Goal: Information Seeking & Learning: Learn about a topic

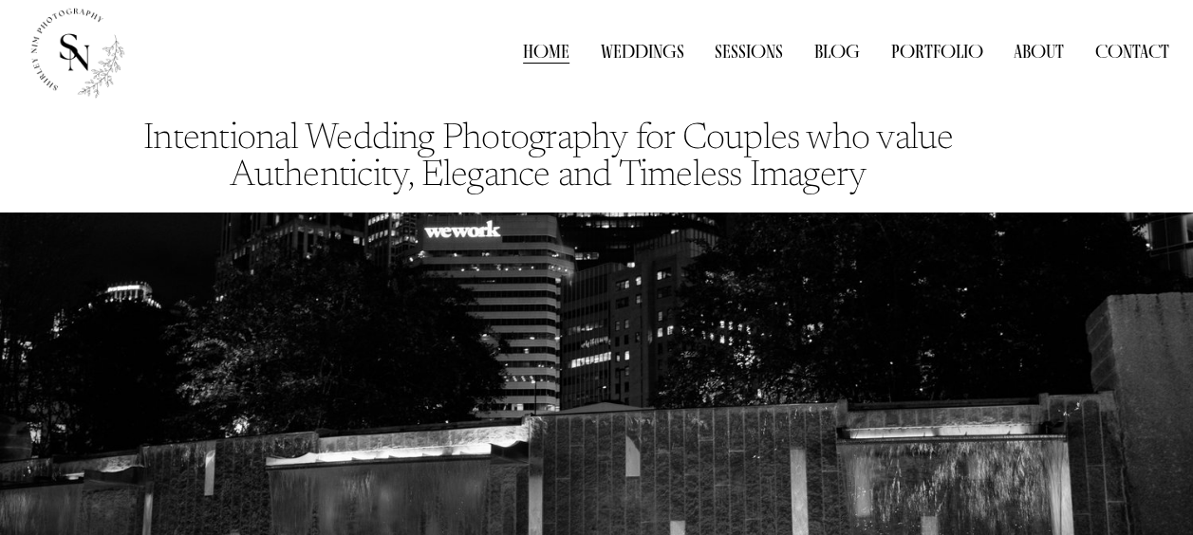
click at [636, 53] on link "Weddings" at bounding box center [643, 52] width 84 height 28
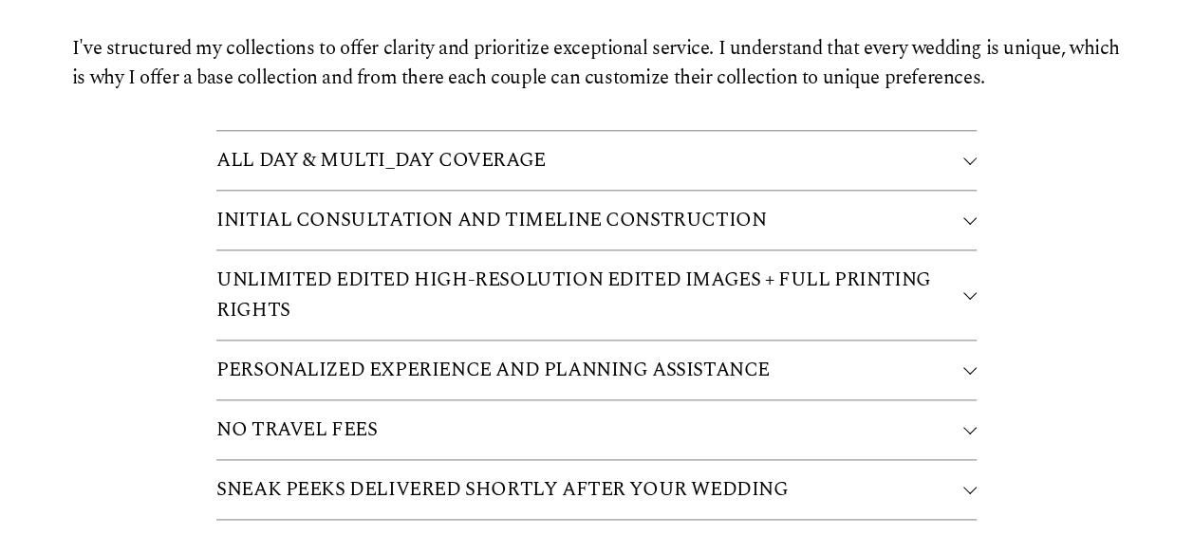
scroll to position [4571, 0]
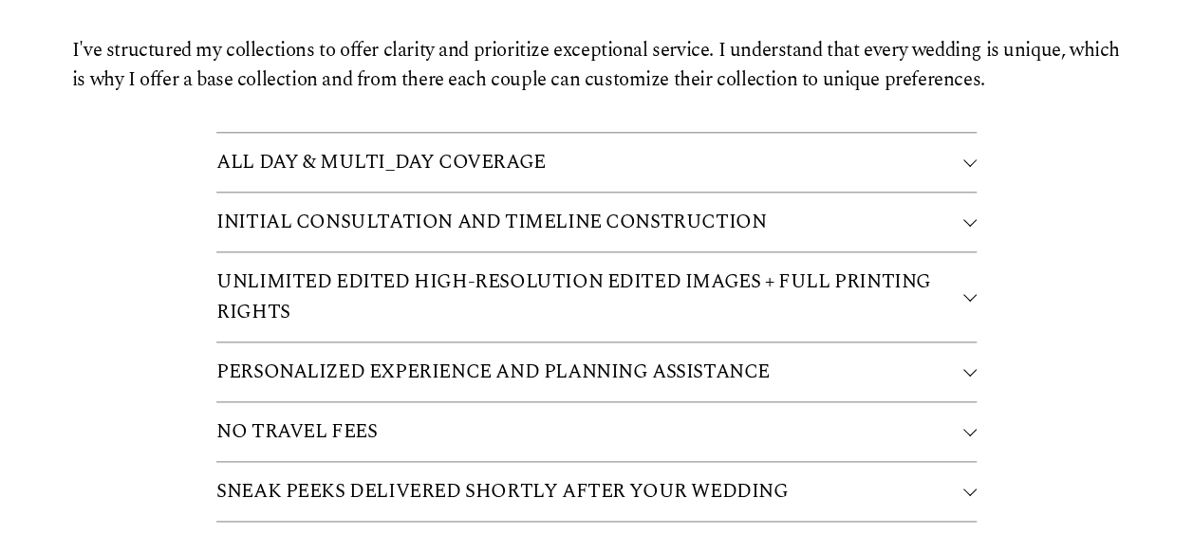
click at [680, 147] on span "ALL DAY & MULTI_DAY COVERAGE" at bounding box center [589, 162] width 747 height 30
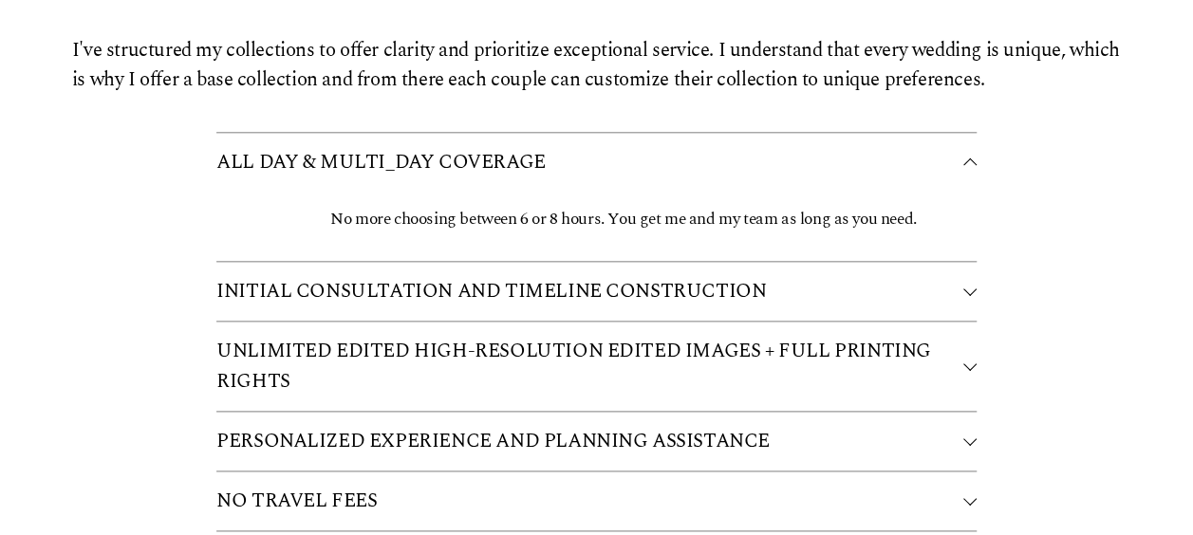
click at [681, 147] on span "ALL DAY & MULTI_DAY COVERAGE" at bounding box center [589, 162] width 747 height 30
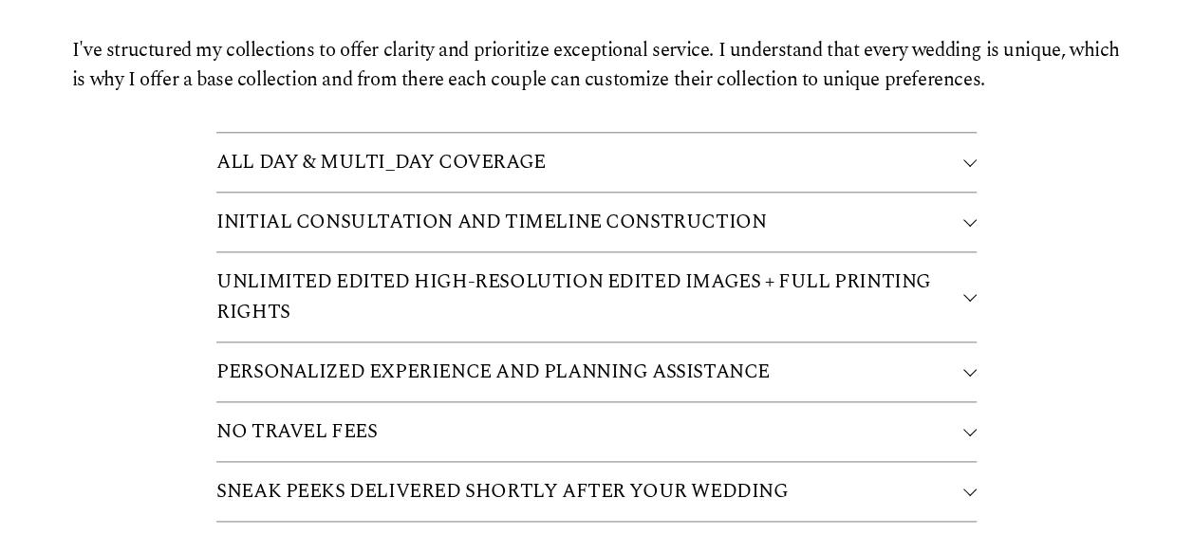
click at [655, 207] on span "INITIAL CONSULTATION AND TIMELINE CONSTRUCTION" at bounding box center [589, 222] width 747 height 30
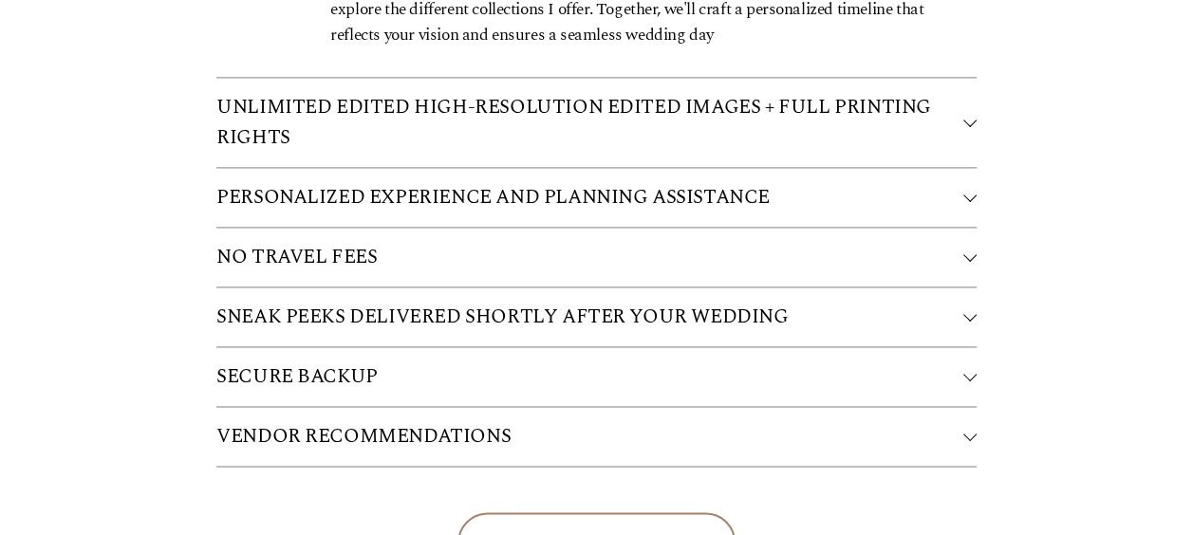
scroll to position [4949, 0]
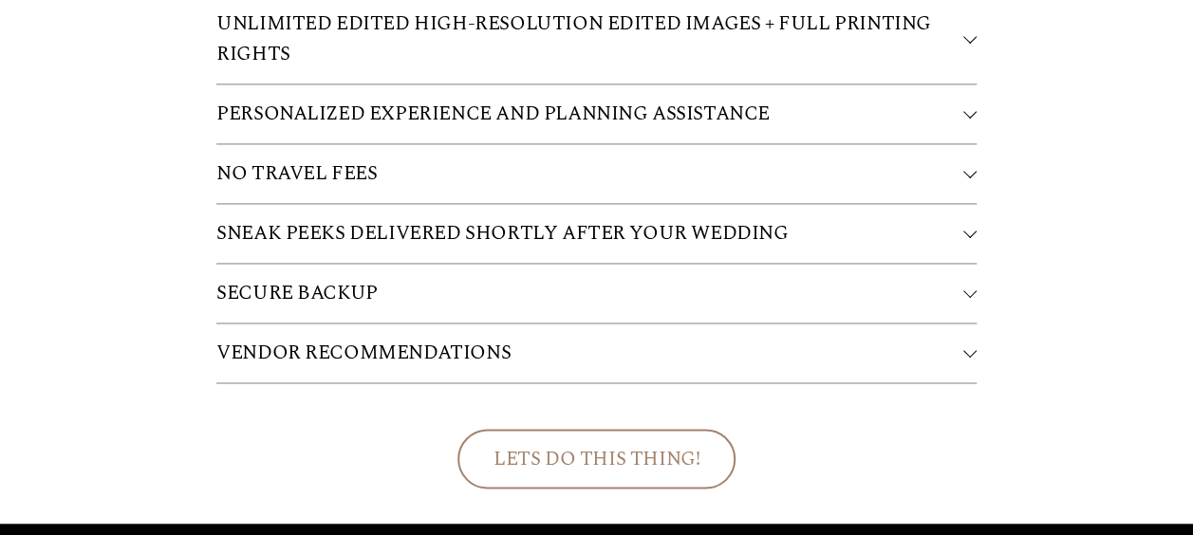
click at [538, 159] on span "NO TRAVEL FEES" at bounding box center [589, 174] width 747 height 30
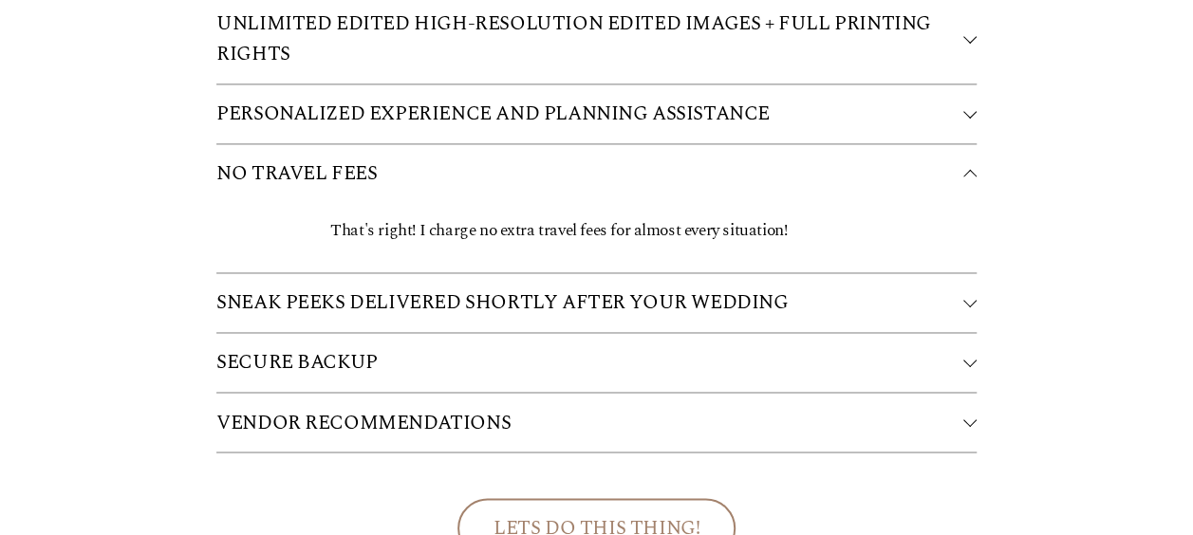
click at [533, 159] on span "NO TRAVEL FEES" at bounding box center [589, 174] width 747 height 30
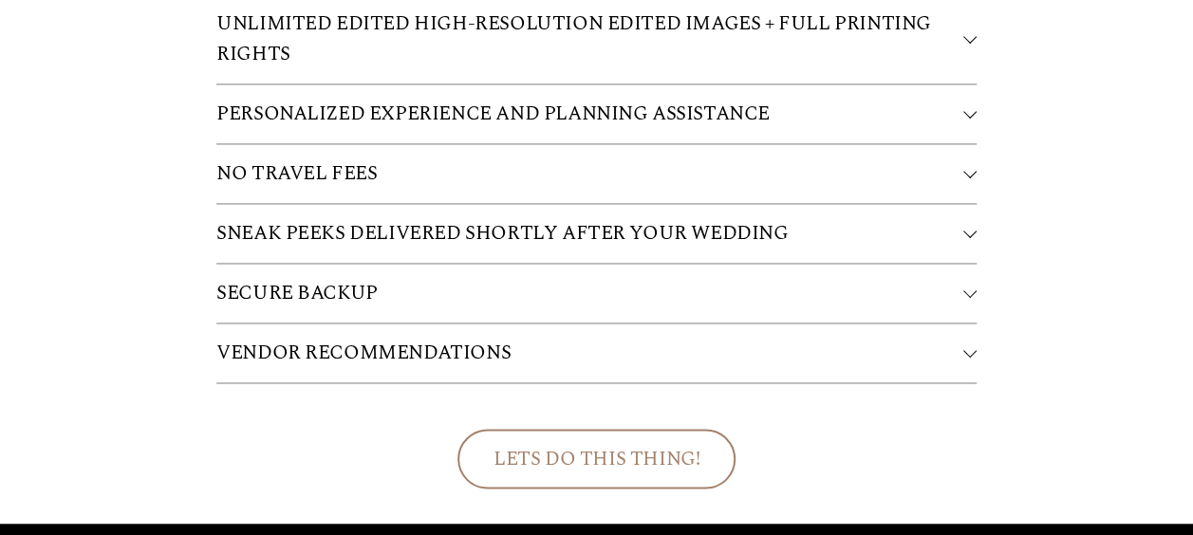
click at [504, 278] on span "SECURE BACKUP" at bounding box center [589, 293] width 747 height 30
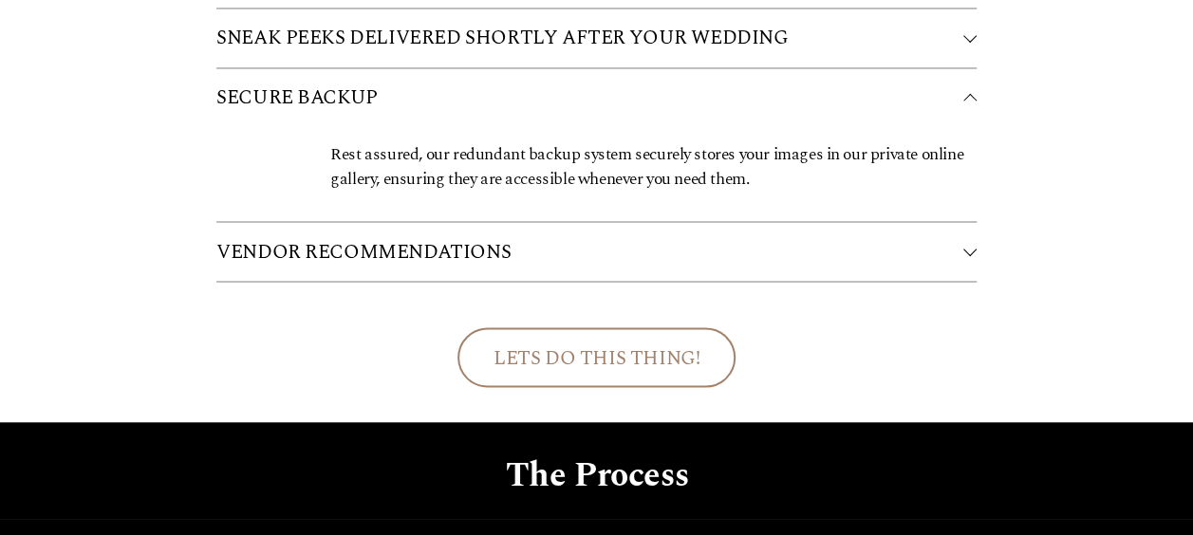
scroll to position [5167, 0]
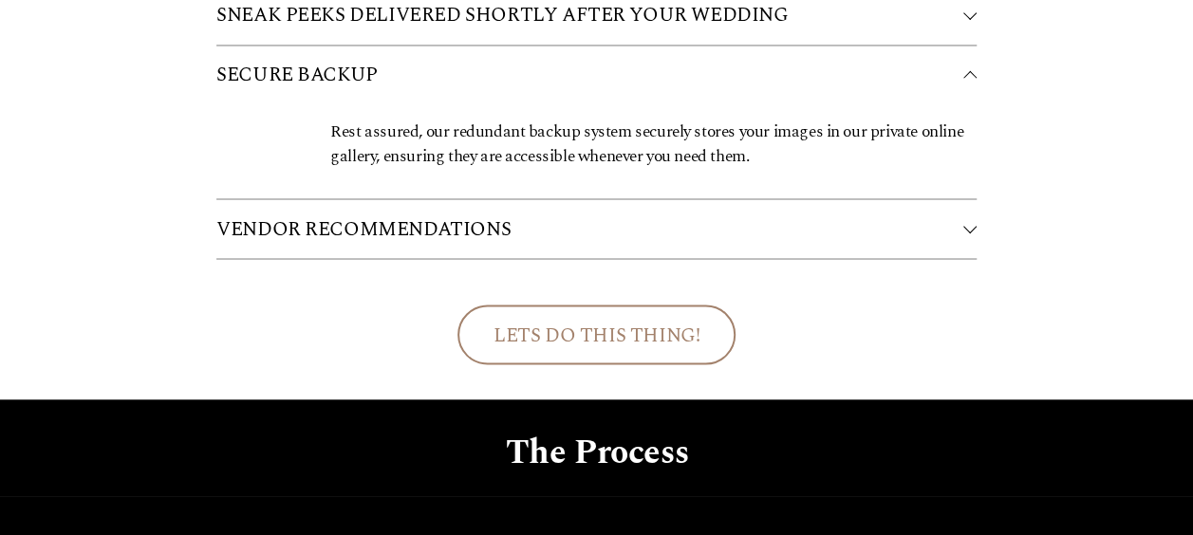
click at [543, 214] on span "VENDOR RECOMMENDATIONS" at bounding box center [589, 229] width 747 height 30
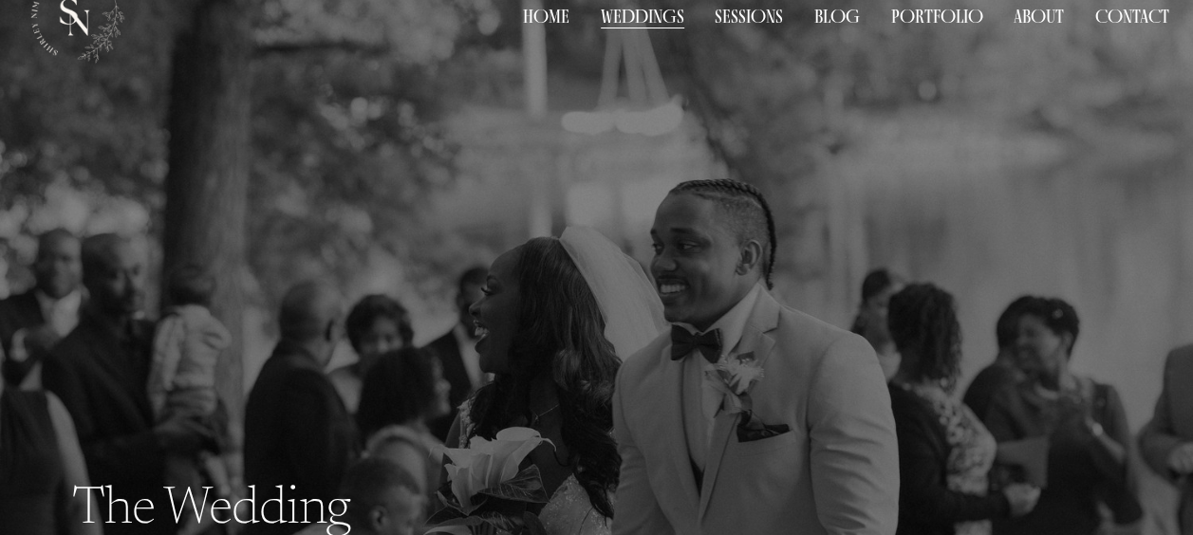
scroll to position [0, 0]
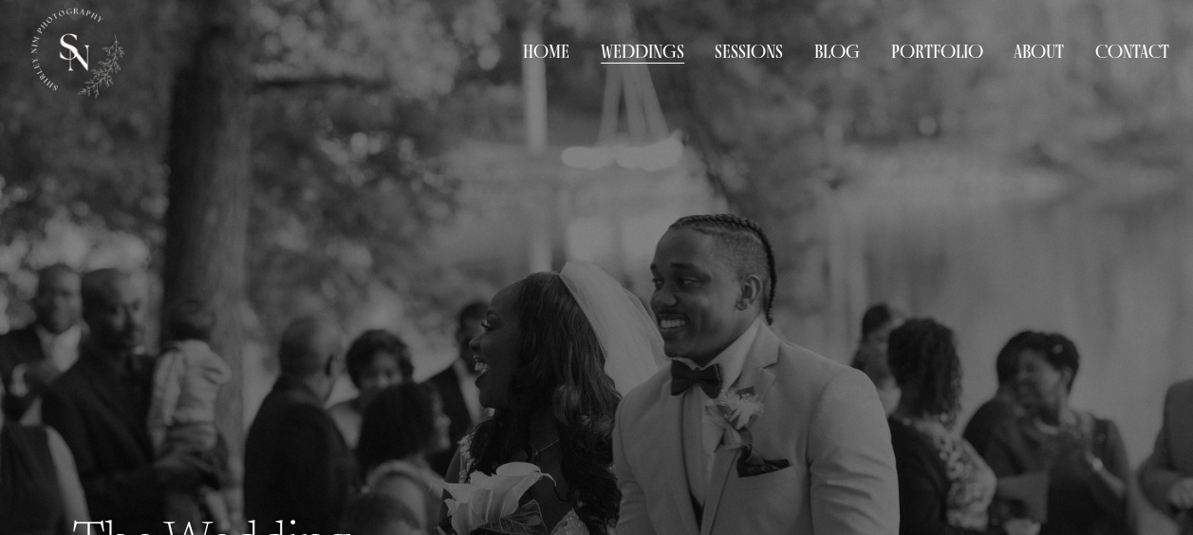
click at [542, 46] on link "Home" at bounding box center [546, 52] width 47 height 28
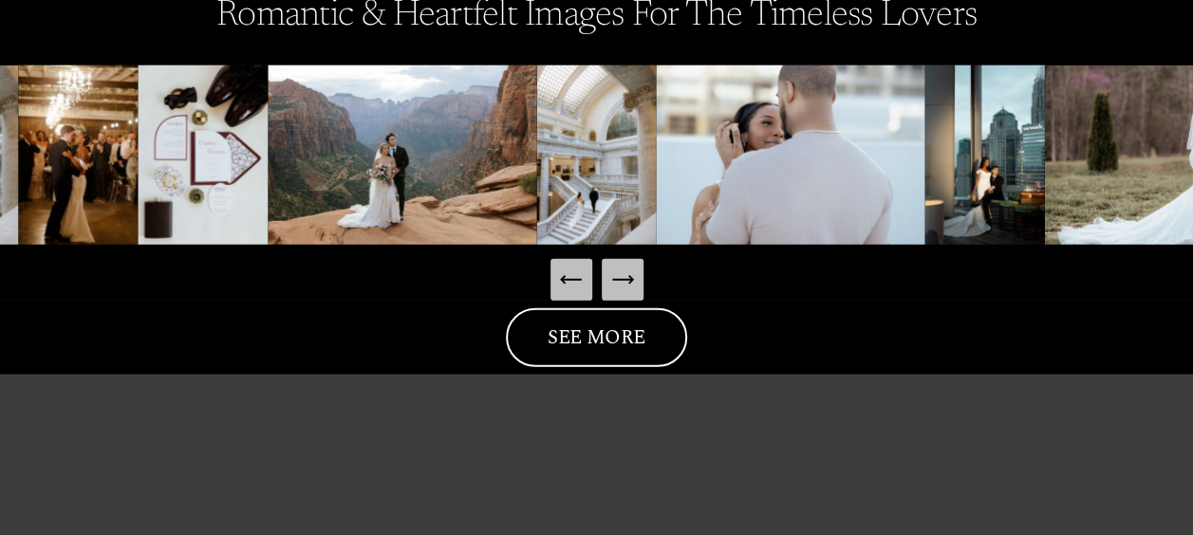
scroll to position [2474, 0]
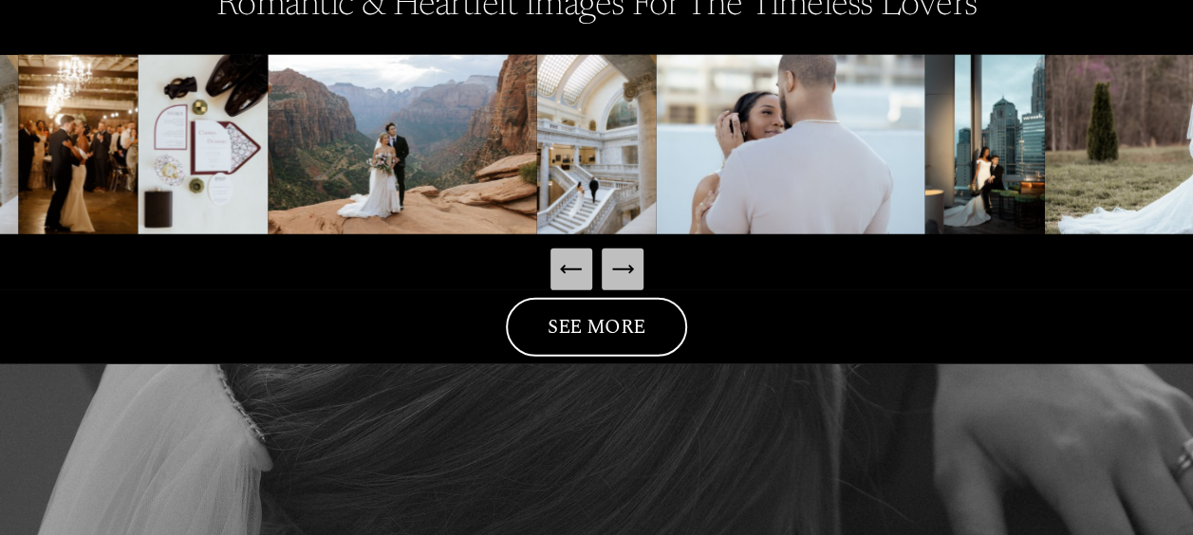
click at [611, 329] on link "SEE MORE" at bounding box center [597, 328] width 182 height 60
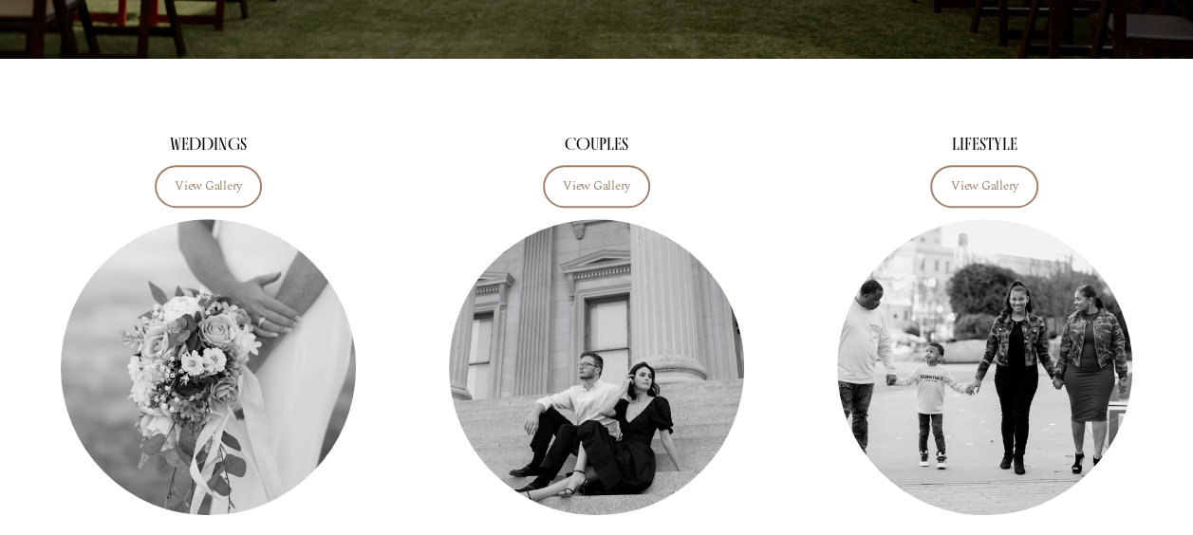
scroll to position [418, 0]
click at [208, 177] on link "View Gallery" at bounding box center [209, 186] width 108 height 43
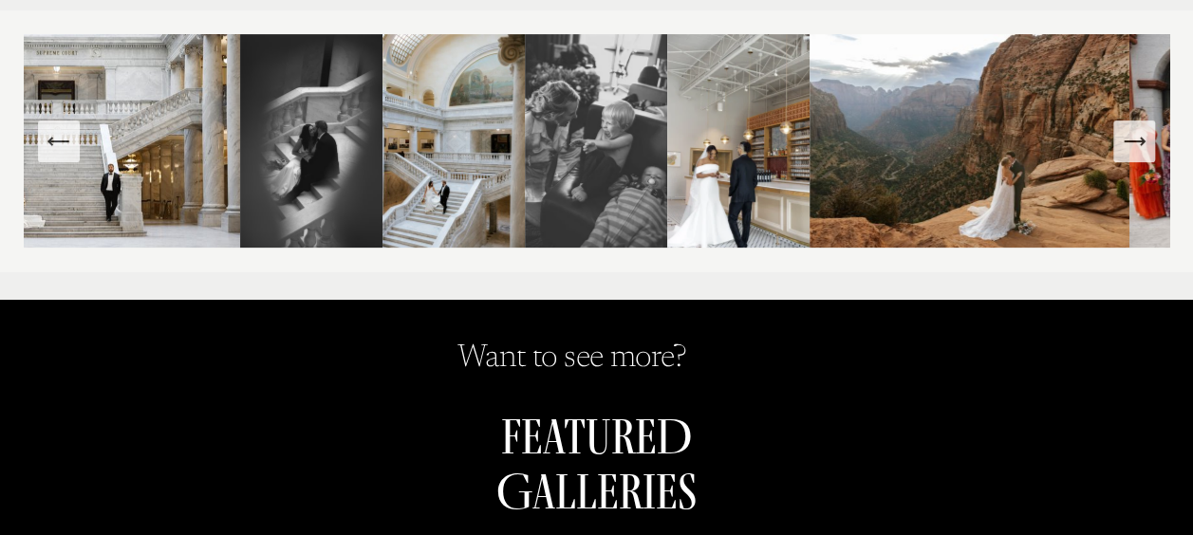
scroll to position [338, 0]
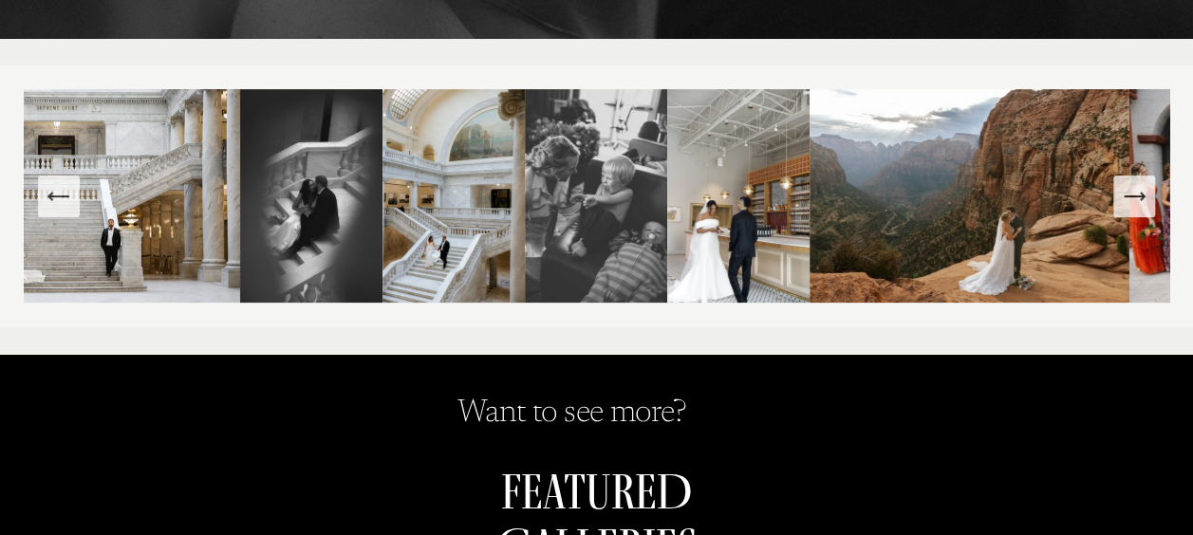
click at [1126, 203] on icon "Next Slide" at bounding box center [1134, 196] width 27 height 27
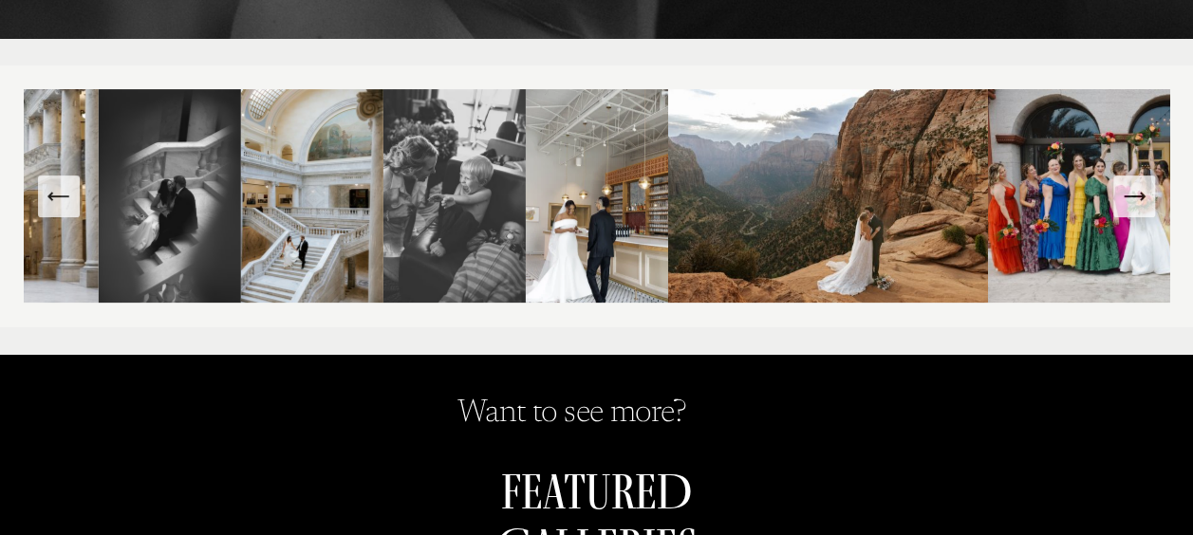
click at [1126, 203] on icon "Next Slide" at bounding box center [1134, 196] width 27 height 27
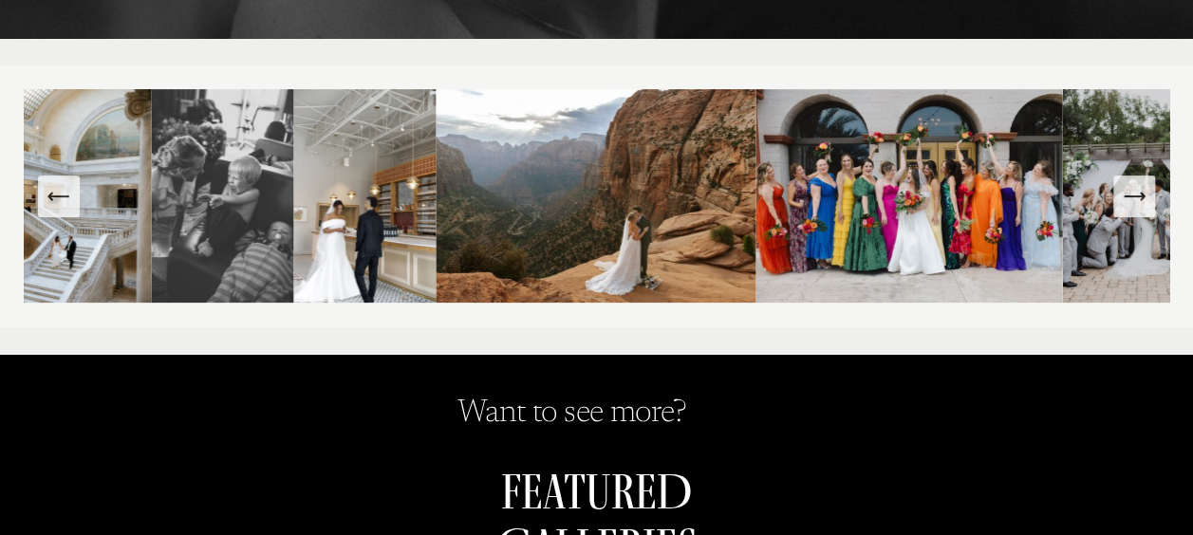
click at [1126, 203] on icon "Next Slide" at bounding box center [1134, 196] width 27 height 27
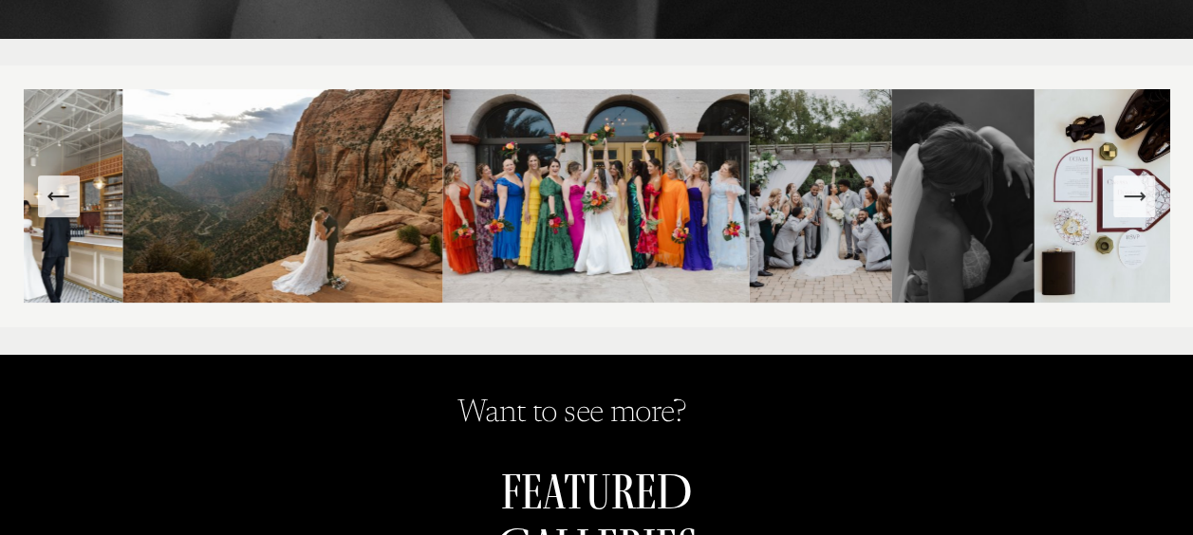
click at [1126, 203] on icon "Next Slide" at bounding box center [1134, 196] width 27 height 27
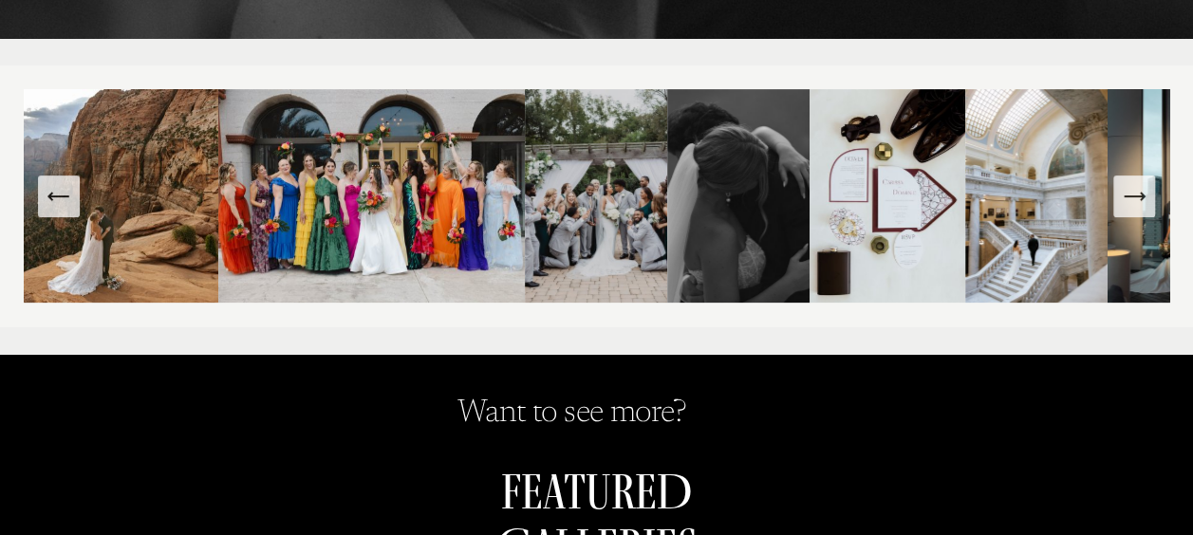
click at [1126, 203] on icon "Next Slide" at bounding box center [1134, 196] width 27 height 27
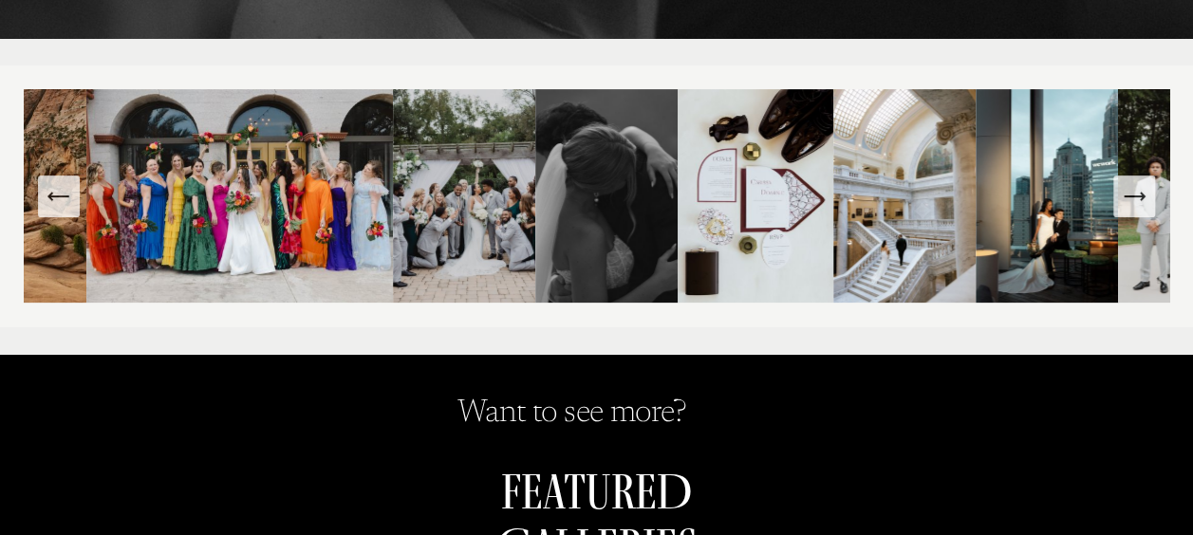
click at [1126, 203] on icon "Next Slide" at bounding box center [1134, 196] width 27 height 27
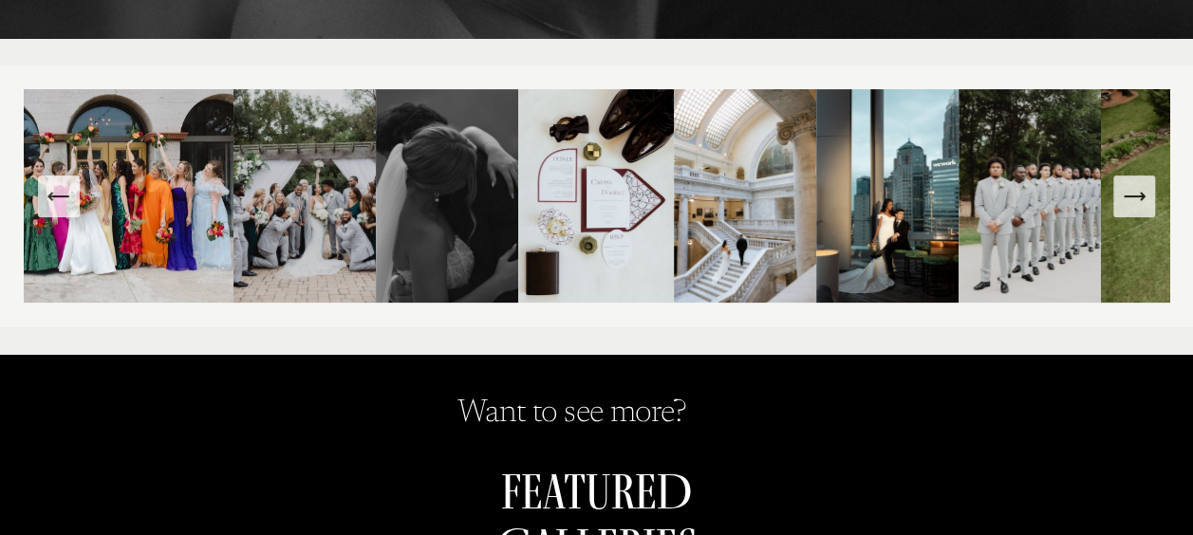
click at [1126, 203] on icon "Next Slide" at bounding box center [1134, 196] width 27 height 27
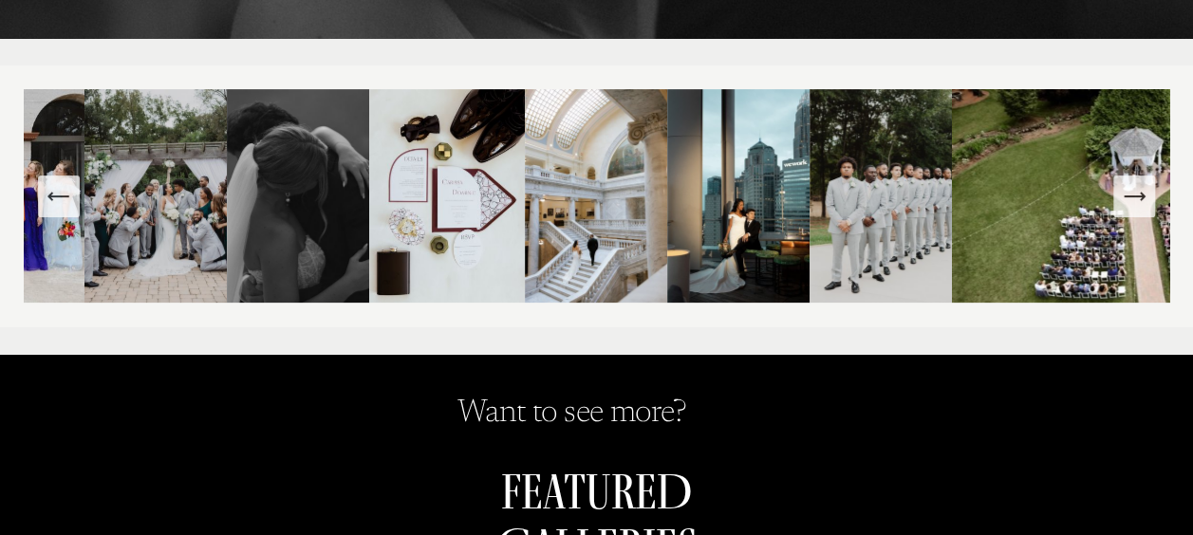
click at [1126, 203] on icon "Next Slide" at bounding box center [1134, 196] width 27 height 27
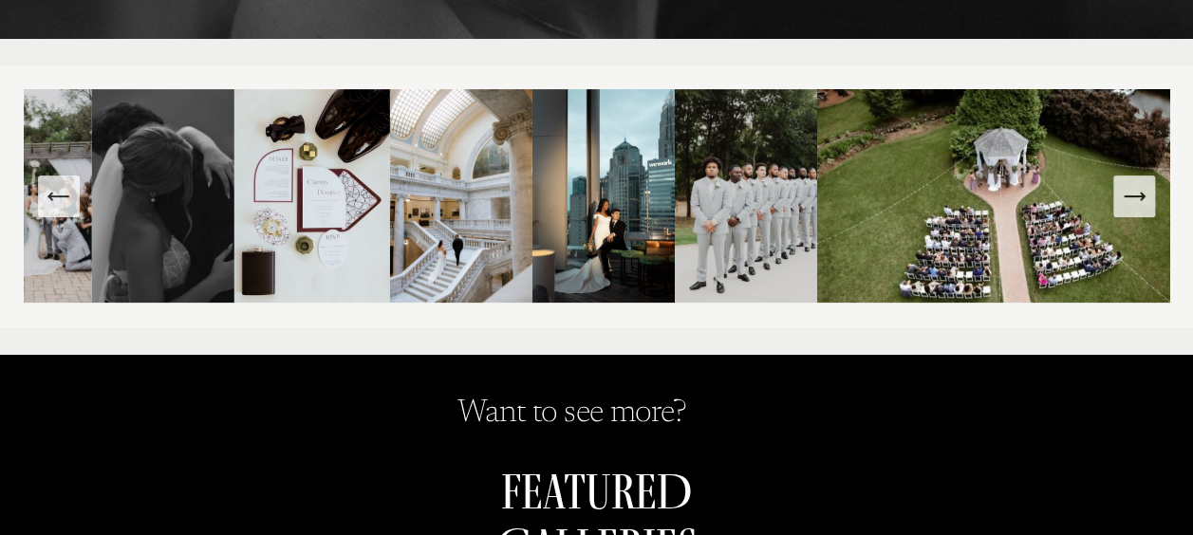
click at [1126, 203] on icon "Next Slide" at bounding box center [1134, 196] width 27 height 27
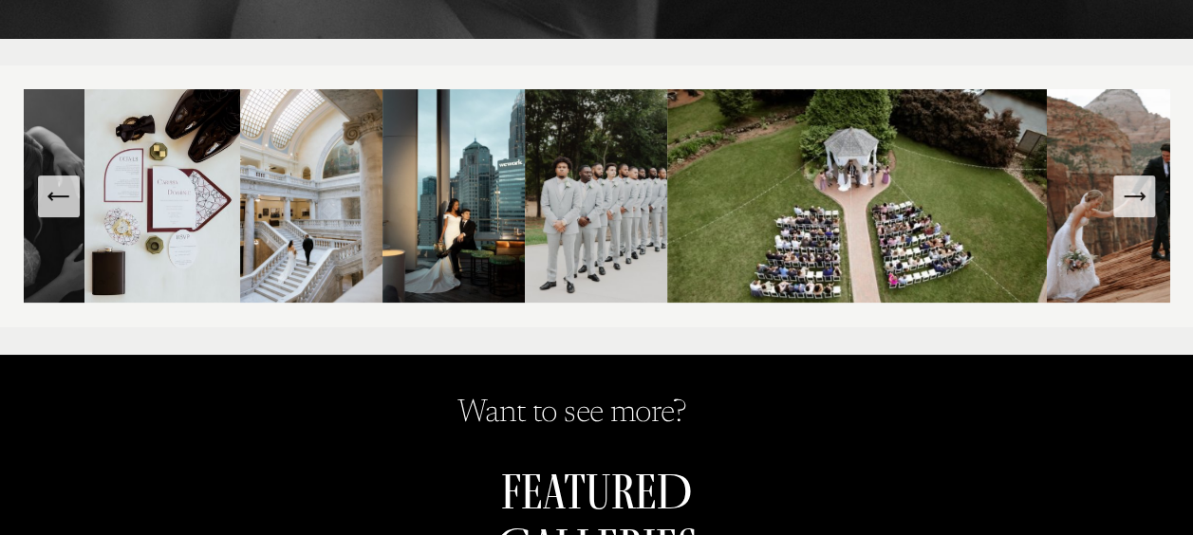
click at [1126, 203] on icon "Next Slide" at bounding box center [1134, 196] width 27 height 27
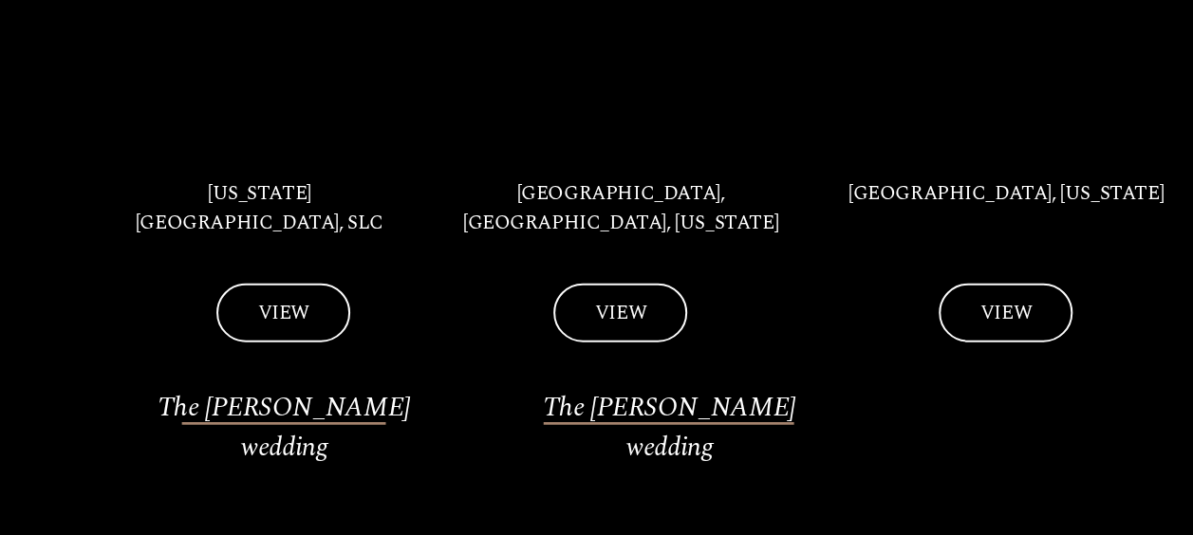
scroll to position [2114, 0]
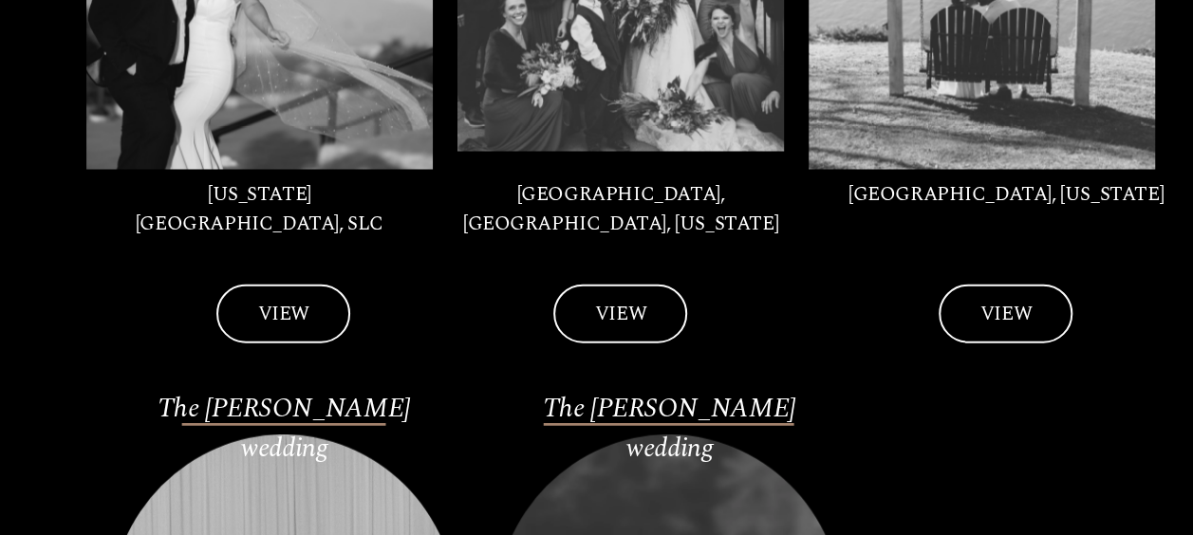
click at [1042, 285] on link "VIEW" at bounding box center [1006, 315] width 134 height 60
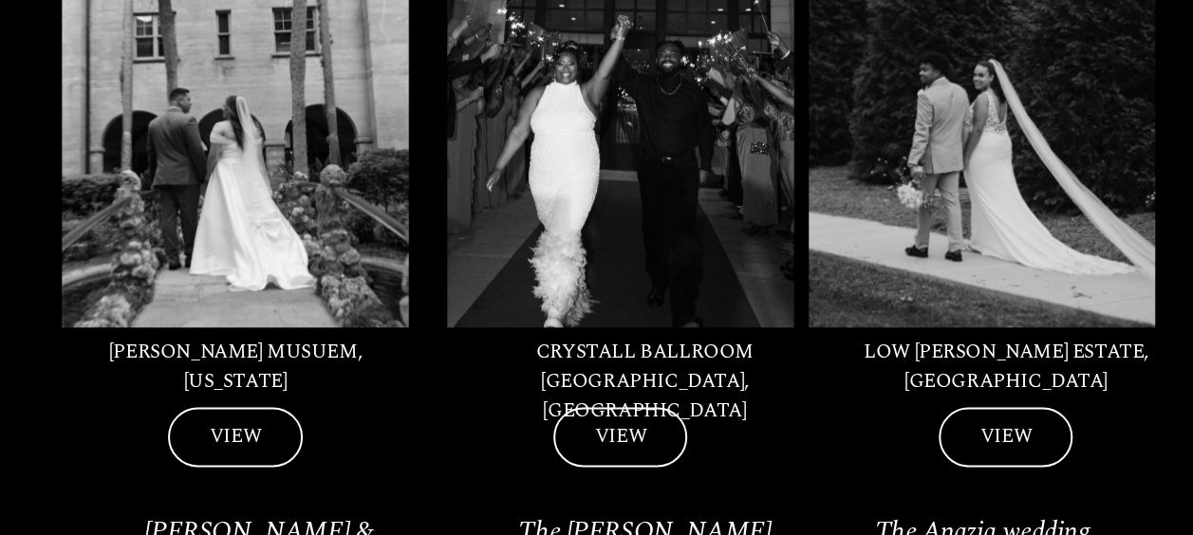
scroll to position [1200, 0]
click at [581, 414] on link "VIEW" at bounding box center [620, 438] width 134 height 60
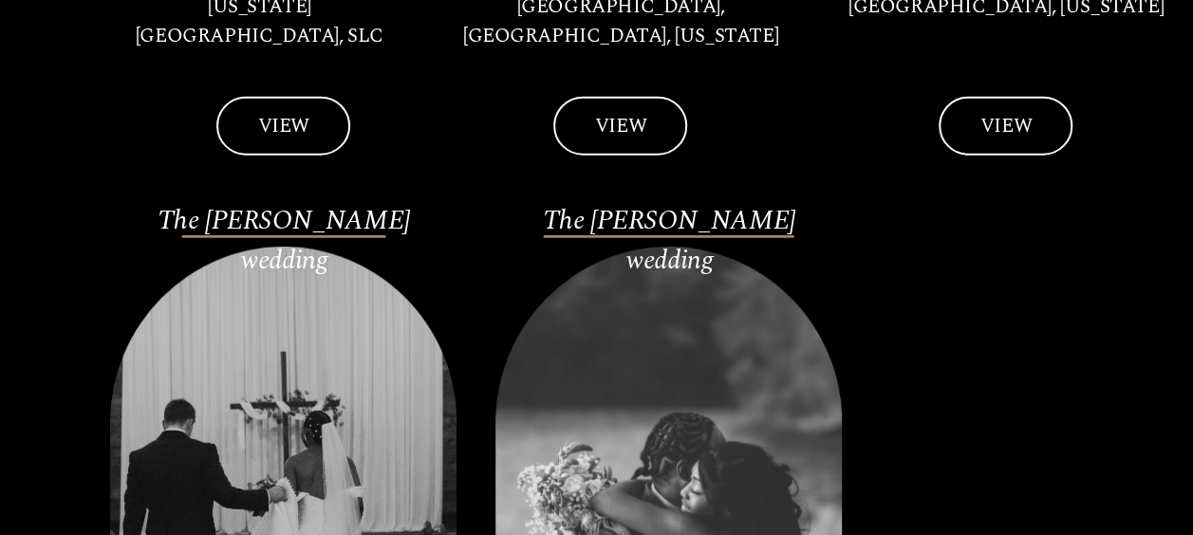
scroll to position [2601, 0]
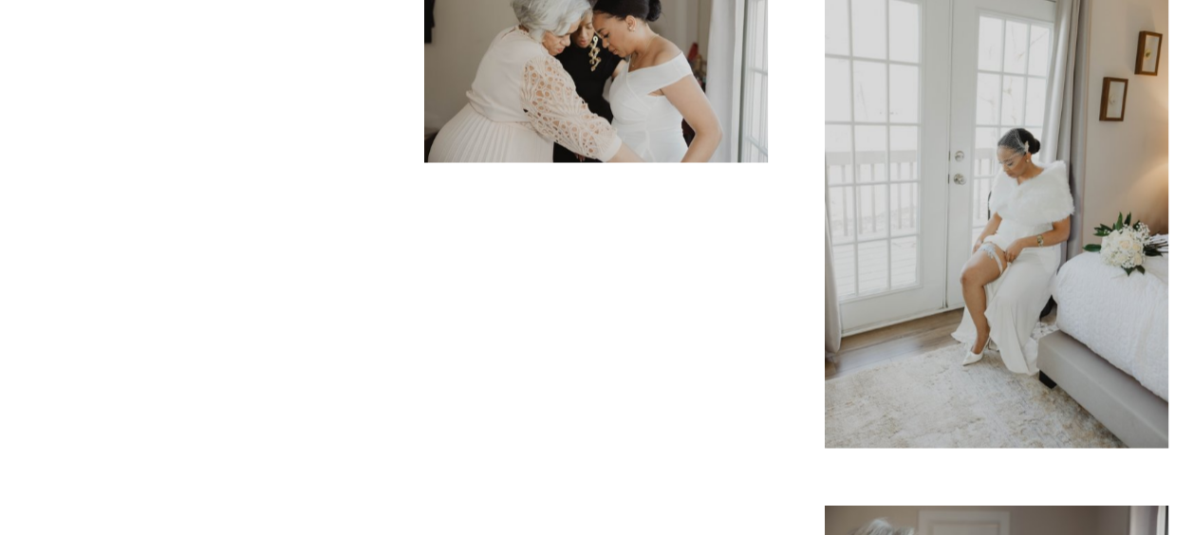
scroll to position [1518, 0]
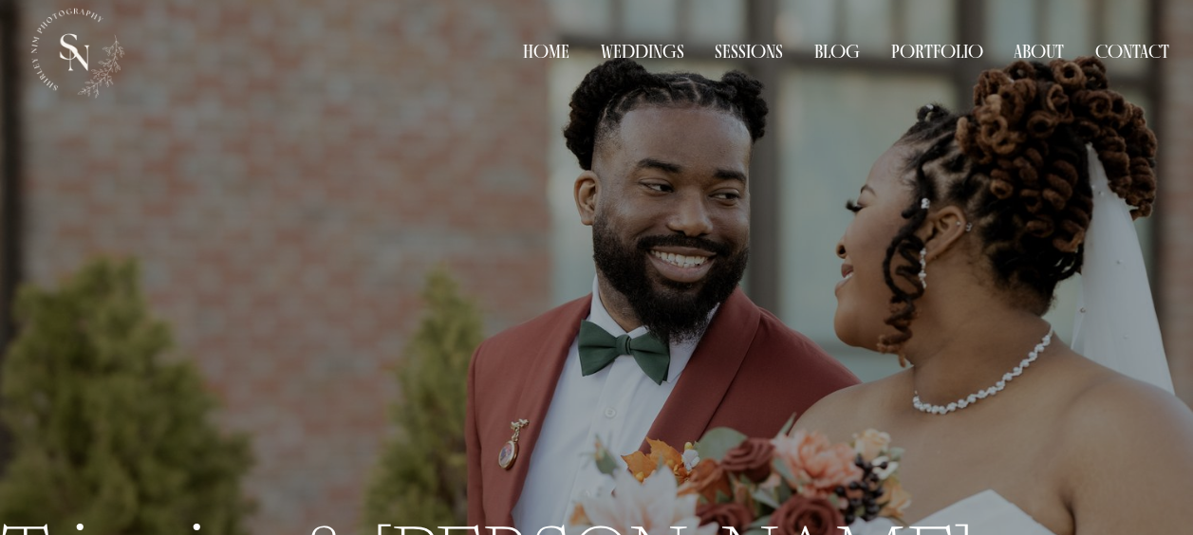
drag, startPoint x: 909, startPoint y: 364, endPoint x: 928, endPoint y: 379, distance: 23.7
click at [928, 379] on div "Trimaine & [PERSON_NAME]" at bounding box center [596, 421] width 1193 height 586
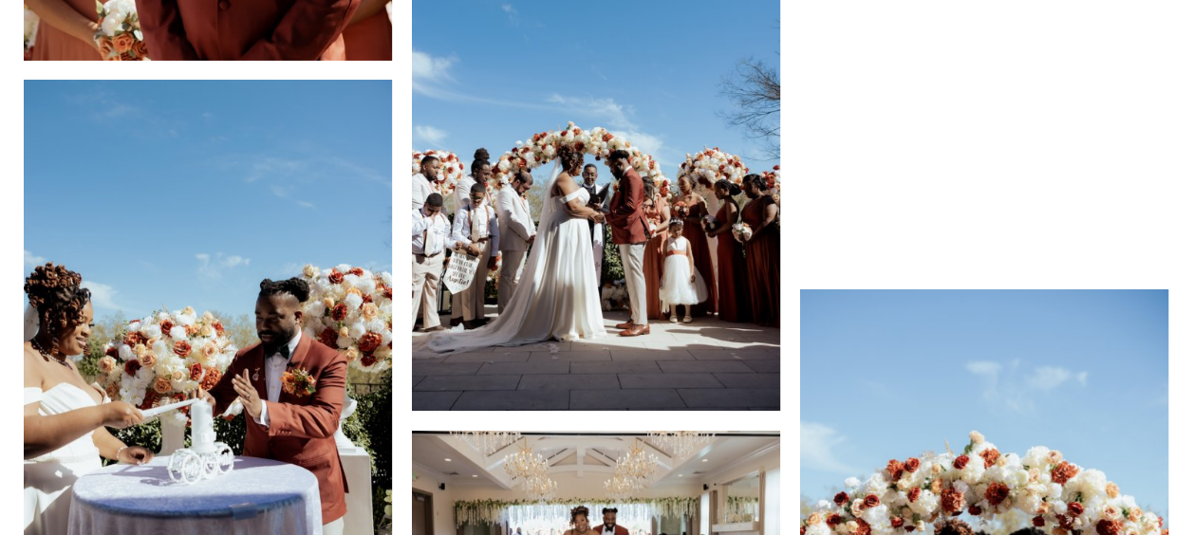
scroll to position [3843, 0]
